Goal: Transaction & Acquisition: Purchase product/service

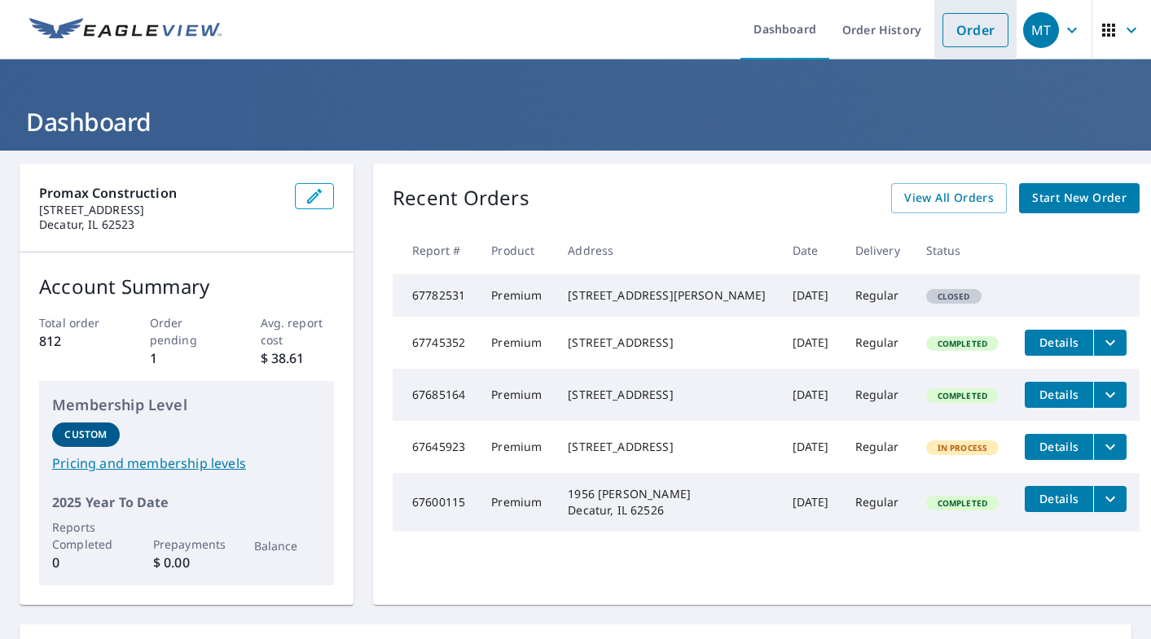
click at [981, 34] on link "Order" at bounding box center [975, 30] width 66 height 34
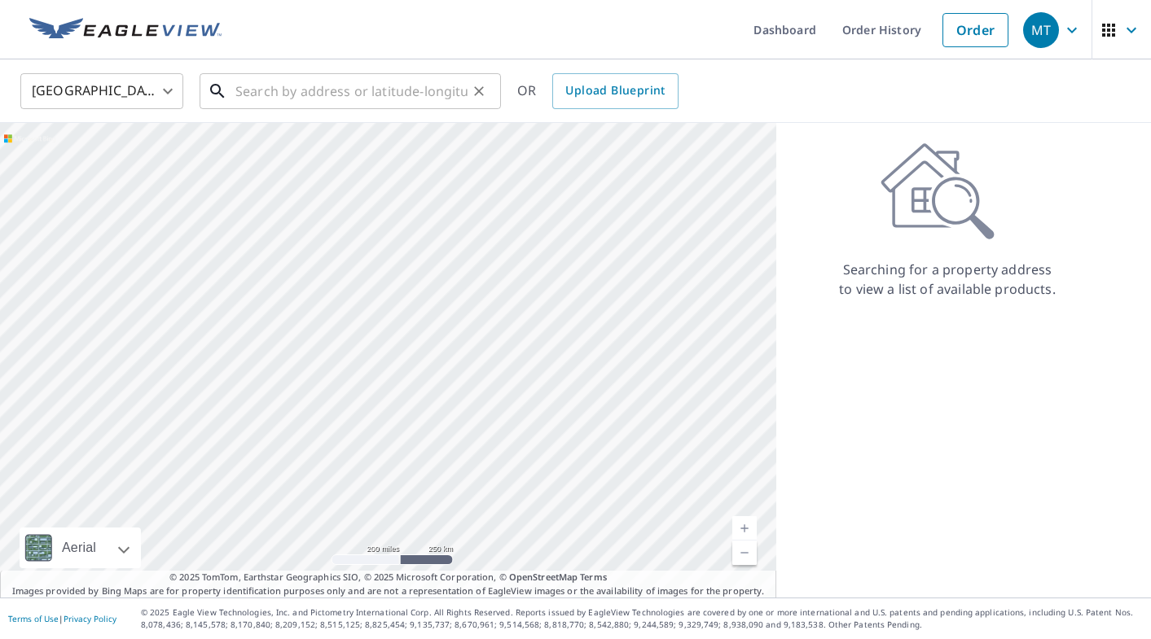
click at [273, 87] on input "text" at bounding box center [351, 91] width 232 height 46
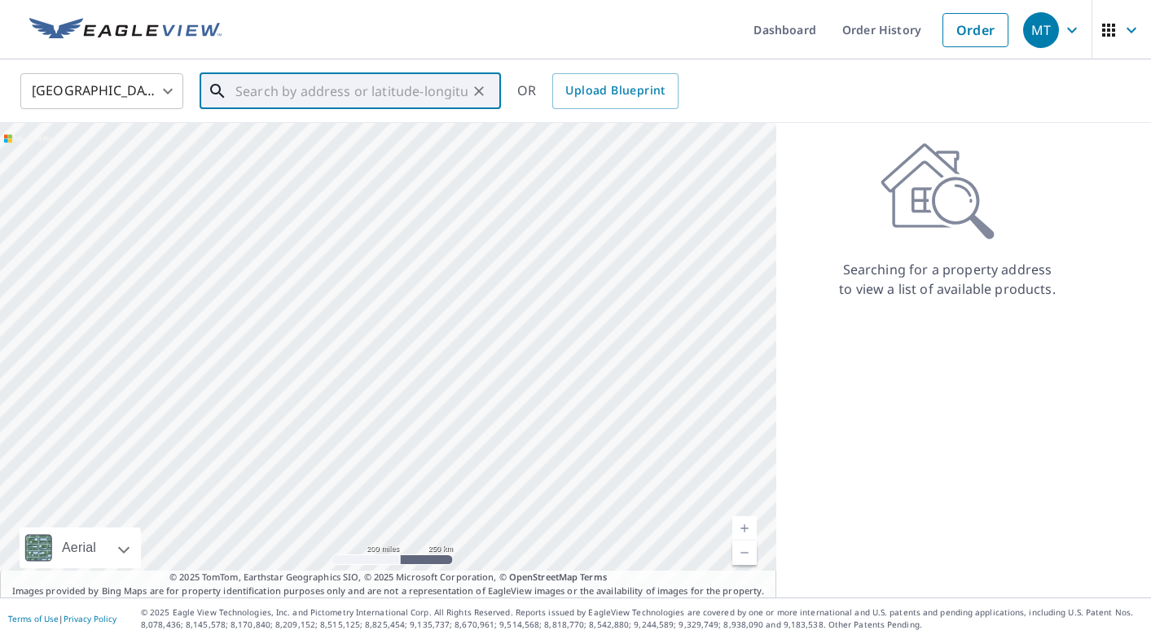
paste input "[STREET_ADDRESS]"
click at [274, 150] on p "Illiopolis, IL 62539" at bounding box center [360, 156] width 256 height 16
type input "[STREET_ADDRESS]"
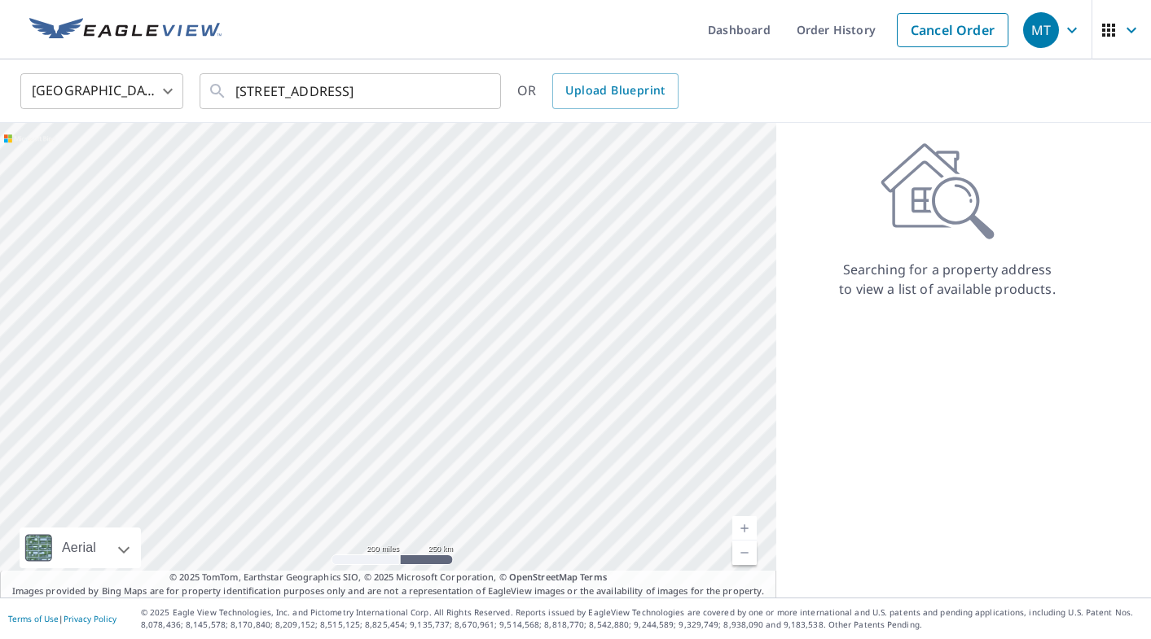
scroll to position [0, 0]
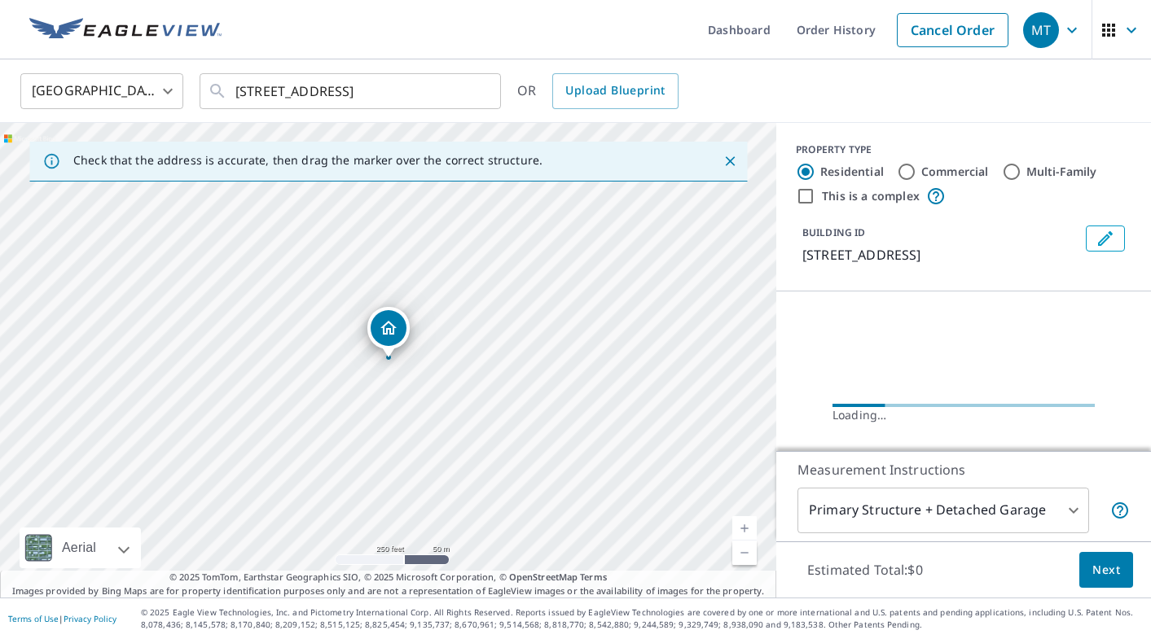
click at [748, 525] on link "Current Level 17, Zoom In" at bounding box center [744, 528] width 24 height 24
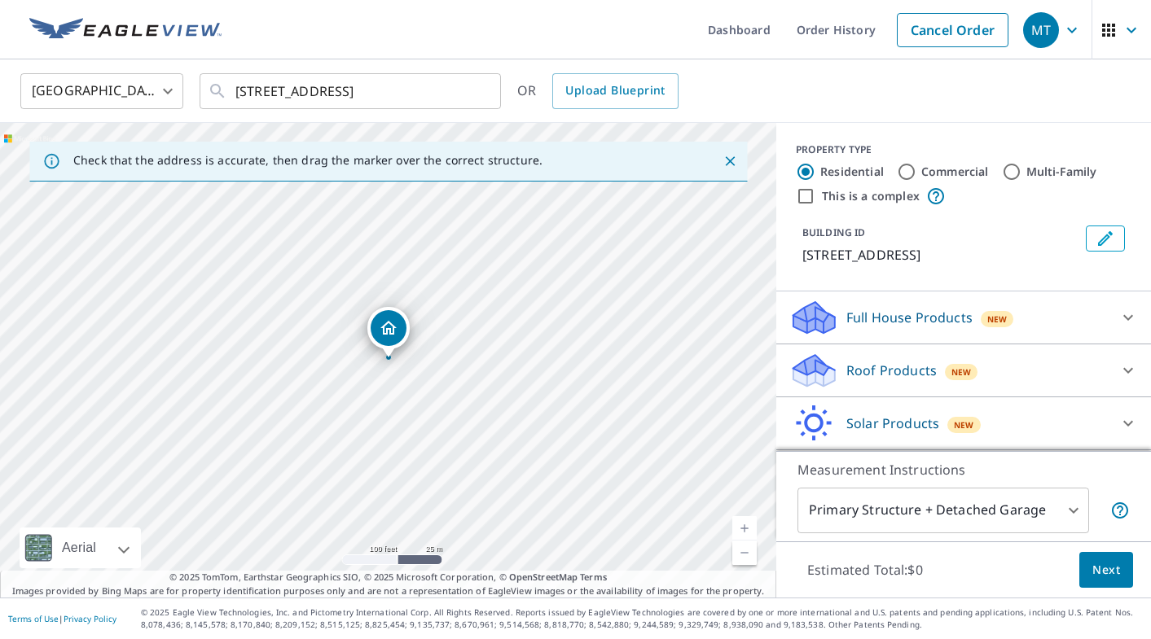
click at [748, 525] on link "Current Level 18, Zoom In" at bounding box center [744, 528] width 24 height 24
click at [561, 359] on div "[STREET_ADDRESS]" at bounding box center [388, 360] width 776 height 475
drag, startPoint x: 642, startPoint y: 323, endPoint x: 623, endPoint y: 306, distance: 25.4
click at [623, 306] on div "[STREET_ADDRESS]" at bounding box center [388, 360] width 776 height 475
click at [931, 366] on p "Roof Products" at bounding box center [891, 371] width 90 height 20
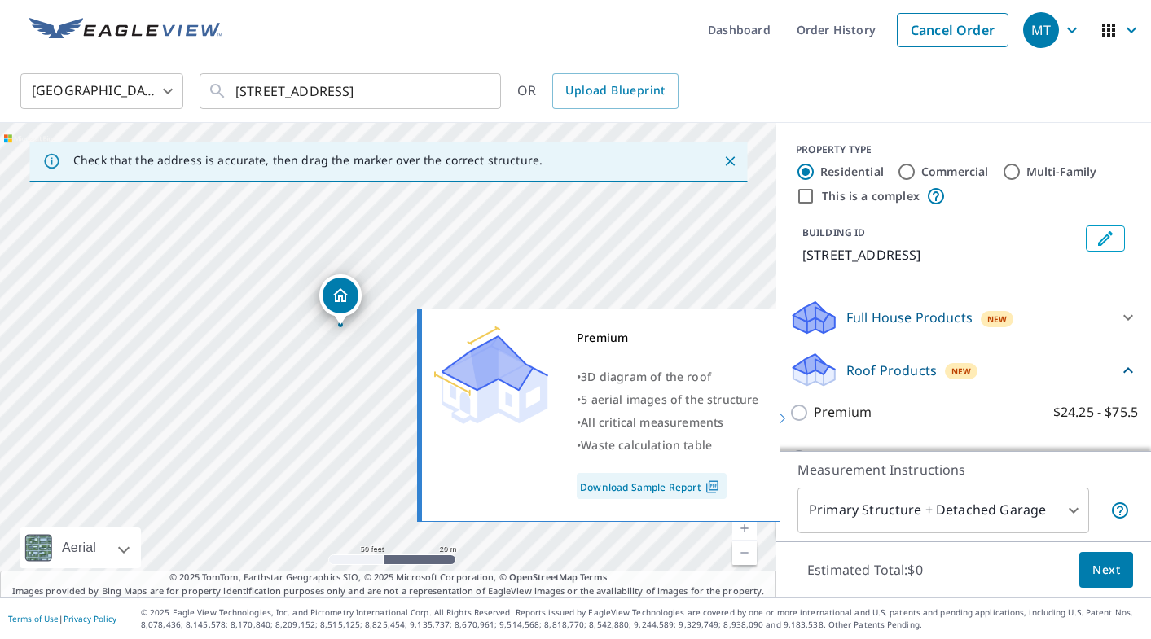
click at [898, 417] on label "Premium $24.25 - $75.5" at bounding box center [975, 412] width 324 height 20
click at [813, 417] on input "Premium $24.25 - $75.5" at bounding box center [801, 413] width 24 height 20
checkbox input "true"
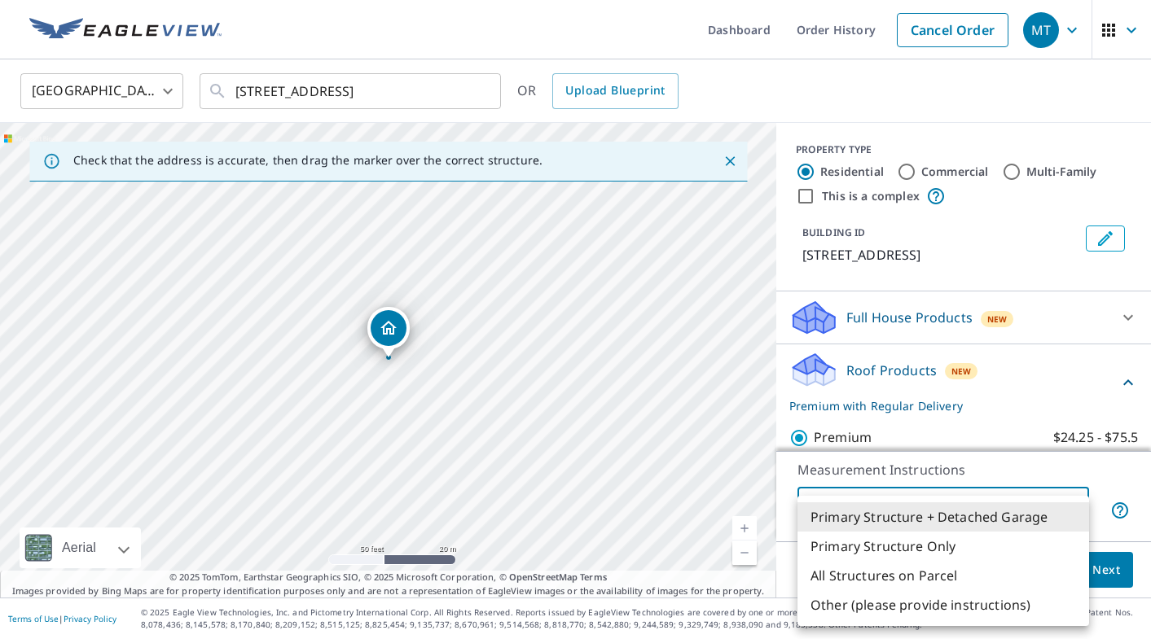
click at [938, 513] on body "MT MT Dashboard Order History Cancel Order MT [GEOGRAPHIC_DATA] [GEOGRAPHIC_DAT…" at bounding box center [575, 319] width 1151 height 639
click at [903, 538] on li "Primary Structure Only" at bounding box center [943, 546] width 292 height 29
type input "2"
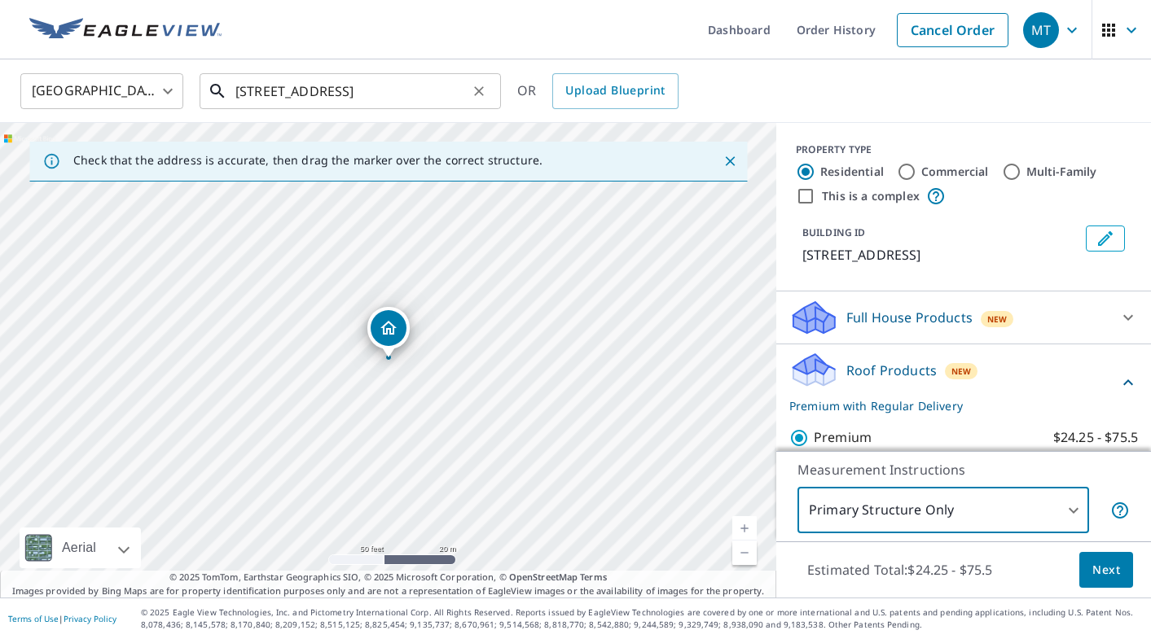
click at [332, 94] on input "[STREET_ADDRESS]" at bounding box center [351, 91] width 232 height 46
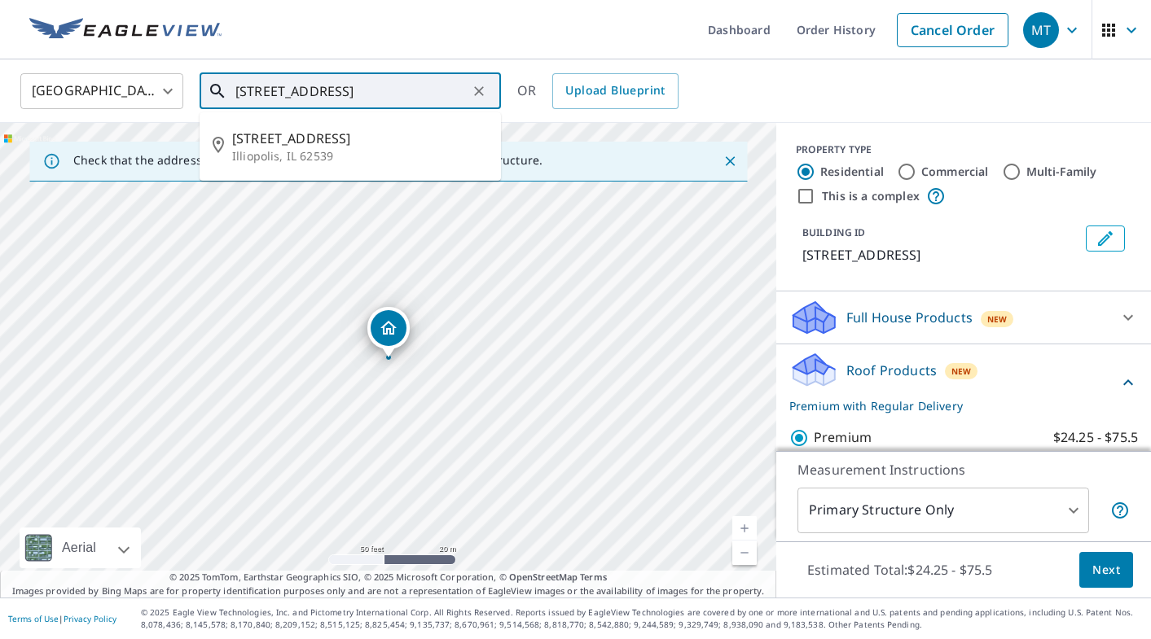
click at [332, 94] on input "[STREET_ADDRESS]" at bounding box center [351, 91] width 232 height 46
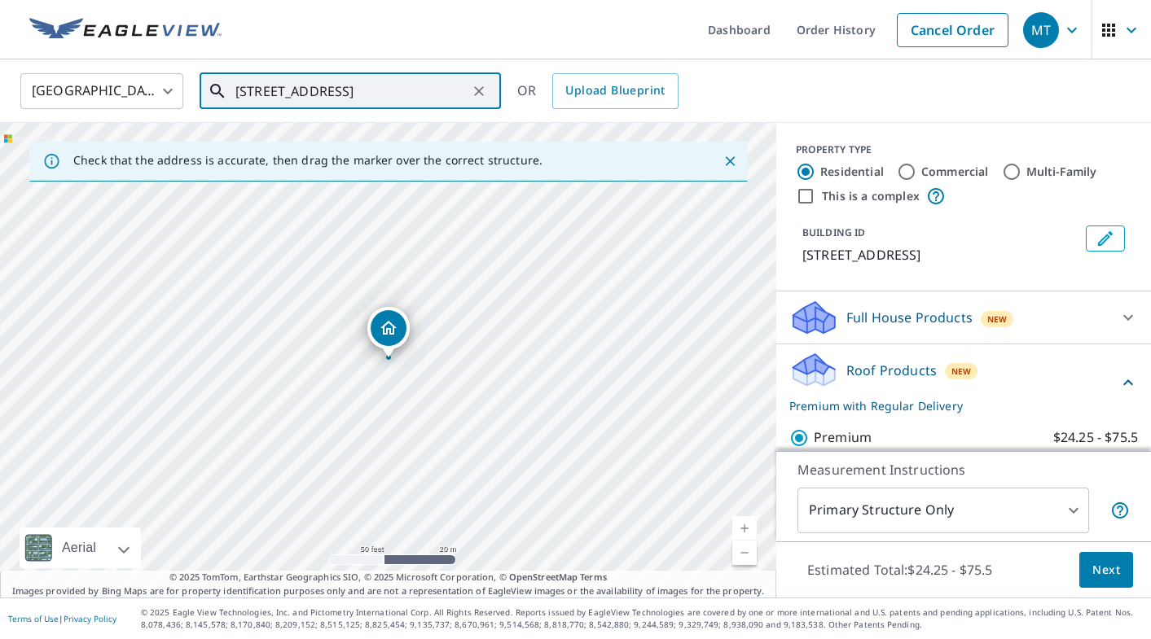
paste input "20960 CENTER STAFF [GEOGRAPHIC_DATA]"
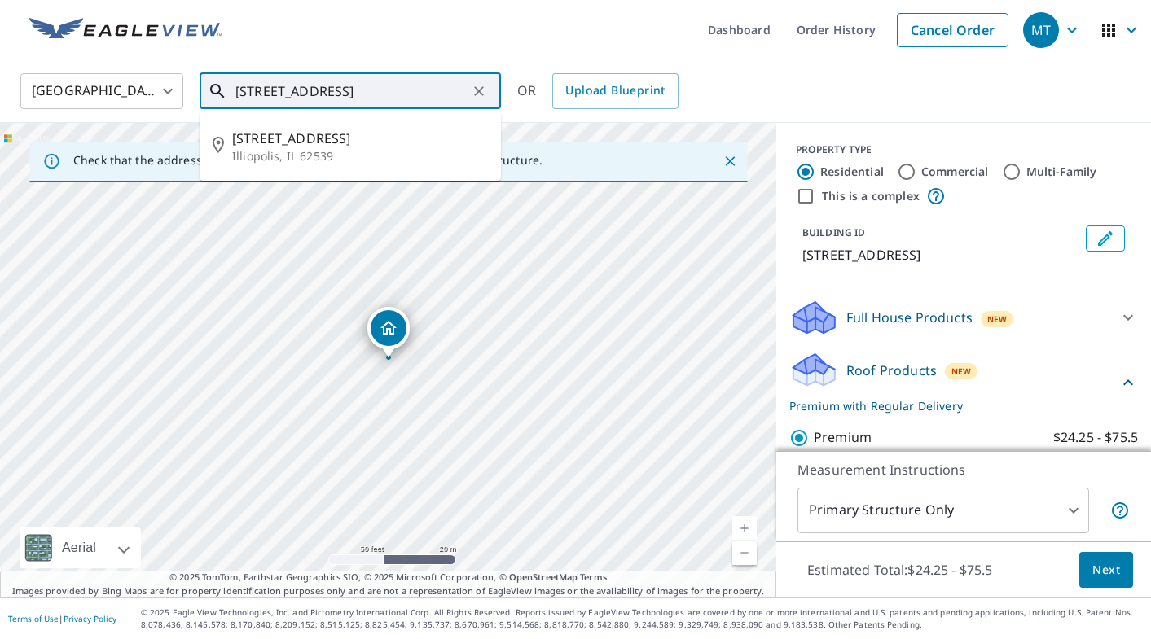
scroll to position [0, 52]
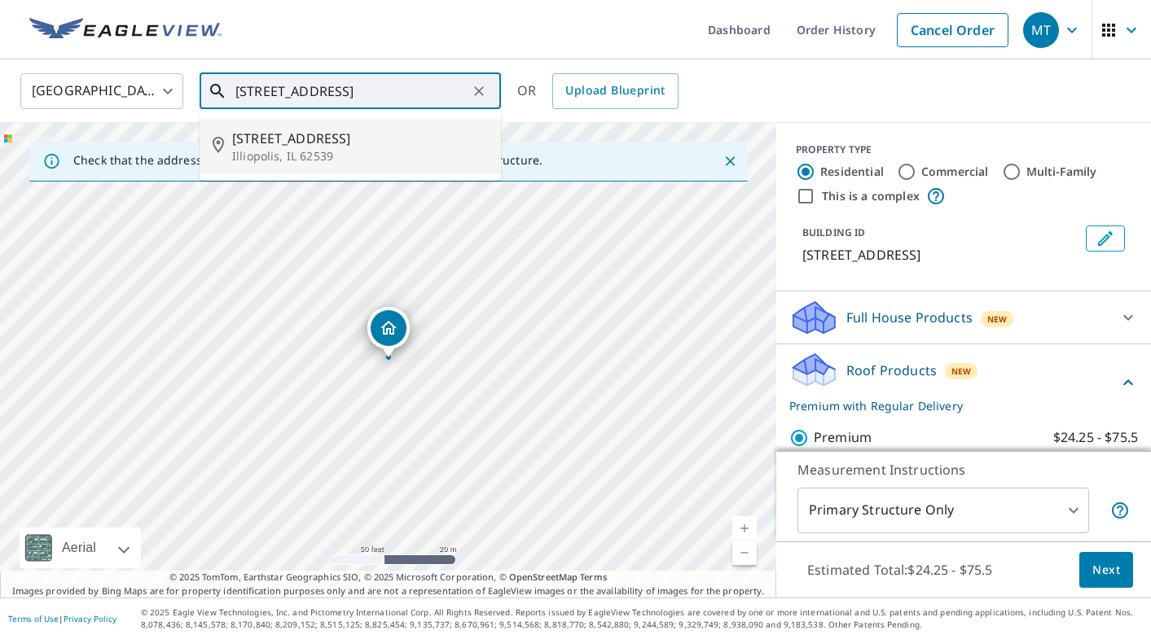
click at [331, 137] on span "[STREET_ADDRESS]" at bounding box center [360, 139] width 256 height 20
type input "[STREET_ADDRESS]"
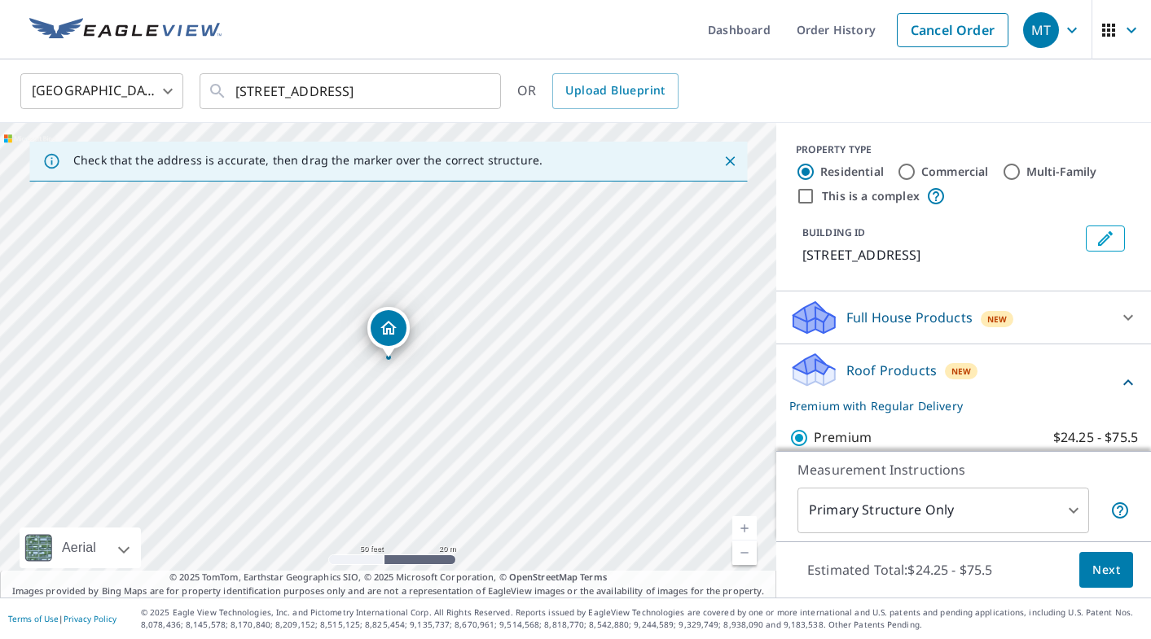
scroll to position [0, 0]
click at [974, 363] on div "New" at bounding box center [961, 371] width 33 height 20
click at [1110, 575] on span "Next" at bounding box center [1106, 570] width 28 height 20
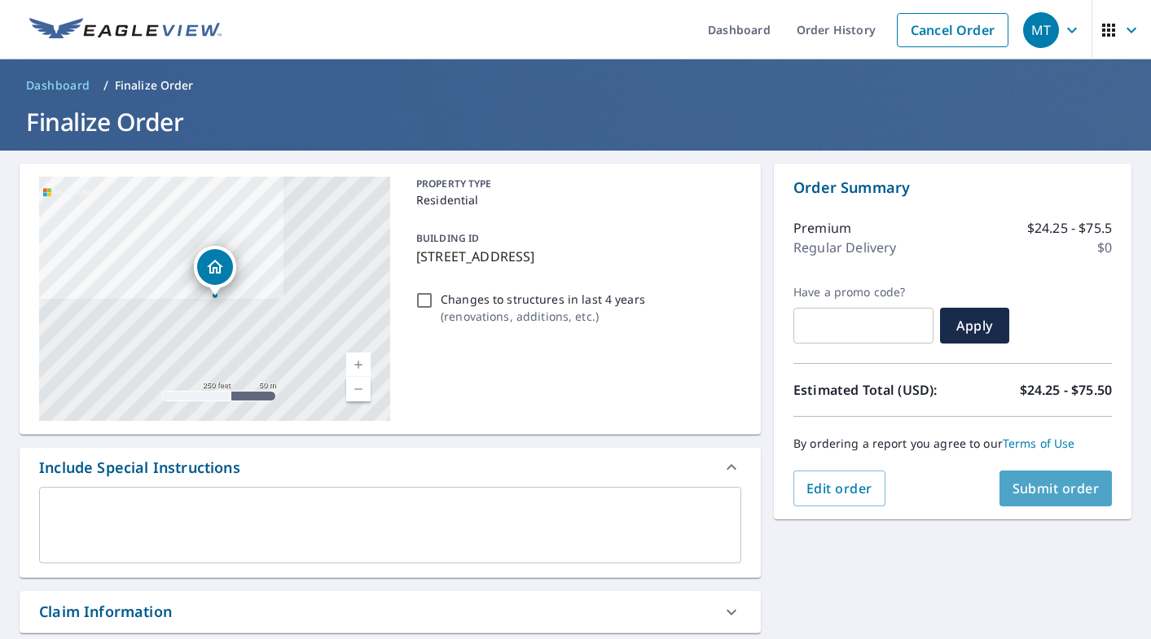
click at [1069, 490] on span "Submit order" at bounding box center [1055, 489] width 87 height 18
